Goal: Use online tool/utility: Utilize a website feature to perform a specific function

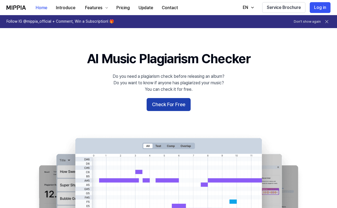
click at [165, 107] on button "Check For Free" at bounding box center [169, 104] width 44 height 13
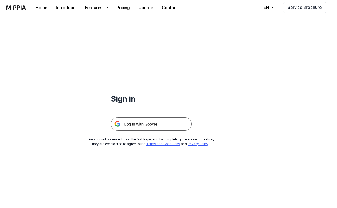
click at [144, 124] on img at bounding box center [151, 124] width 81 height 14
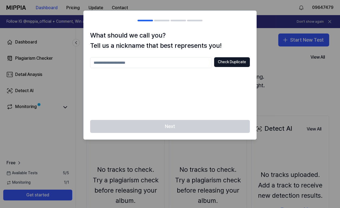
click at [147, 63] on input "text" at bounding box center [151, 62] width 122 height 11
type input "*********"
click at [229, 64] on button "Check Duplicate" at bounding box center [232, 62] width 36 height 10
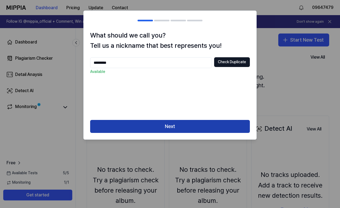
click at [169, 126] on button "Next" at bounding box center [169, 126] width 159 height 13
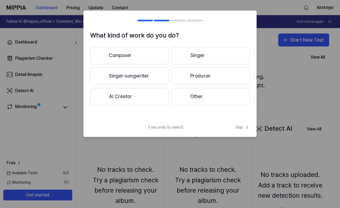
click at [143, 77] on button "Singer-songwriter" at bounding box center [129, 76] width 78 height 17
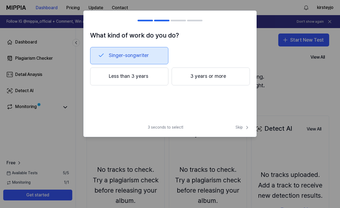
click at [194, 73] on button "3 years or more" at bounding box center [210, 77] width 78 height 18
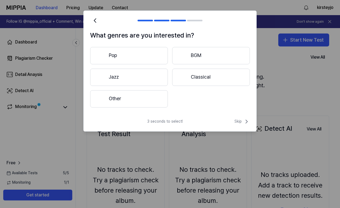
click at [121, 56] on button "Pop" at bounding box center [129, 55] width 78 height 17
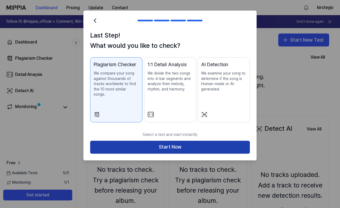
click at [161, 142] on button "Start Now" at bounding box center [169, 147] width 159 height 13
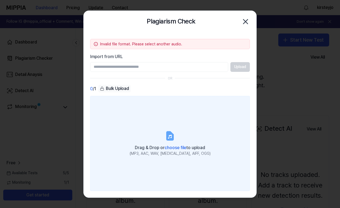
click at [171, 139] on icon at bounding box center [170, 136] width 6 height 8
click at [0, 0] on input "Drag & Drop or choose file to upload (MP3, AAC, WAV, FLAC, AIFF, OGG)" at bounding box center [0, 0] width 0 height 0
click at [169, 138] on icon at bounding box center [170, 137] width 4 height 4
click at [0, 0] on input "Drag & Drop or choose file to upload (MP3, AAC, WAV, FLAC, AIFF, OGG)" at bounding box center [0, 0] width 0 height 0
click at [152, 151] on div "Drag & Drop or choose file to upload" at bounding box center [169, 148] width 81 height 8
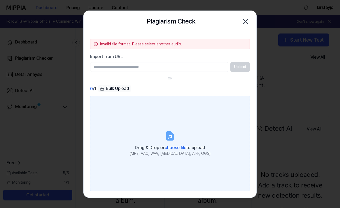
click at [0, 0] on input "Drag & Drop or choose file to upload (MP3, AAC, WAV, FLAC, AIFF, OGG)" at bounding box center [0, 0] width 0 height 0
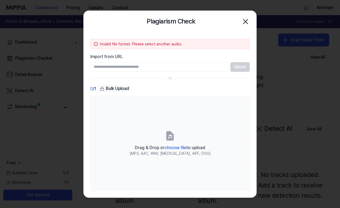
click at [152, 68] on input "Import from URL" at bounding box center [159, 67] width 138 height 10
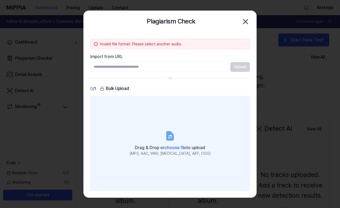
click at [139, 119] on label "Drag & Drop or choose file to upload (MP3, AAC, WAV, FLAC, AIFF, OGG)" at bounding box center [169, 143] width 159 height 95
click at [0, 0] on input "Drag & Drop or choose file to upload (MP3, AAC, WAV, FLAC, AIFF, OGG)" at bounding box center [0, 0] width 0 height 0
click at [182, 148] on span "choose file" at bounding box center [175, 147] width 22 height 5
click at [0, 0] on input "Drag & Drop or choose file to upload (MP3, AAC, WAV, FLAC, AIFF, OGG)" at bounding box center [0, 0] width 0 height 0
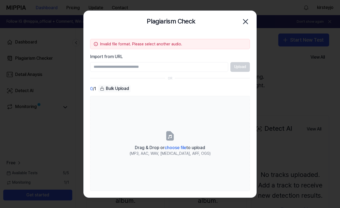
click at [245, 21] on icon "button" at bounding box center [245, 21] width 9 height 9
